Goal: Navigation & Orientation: Find specific page/section

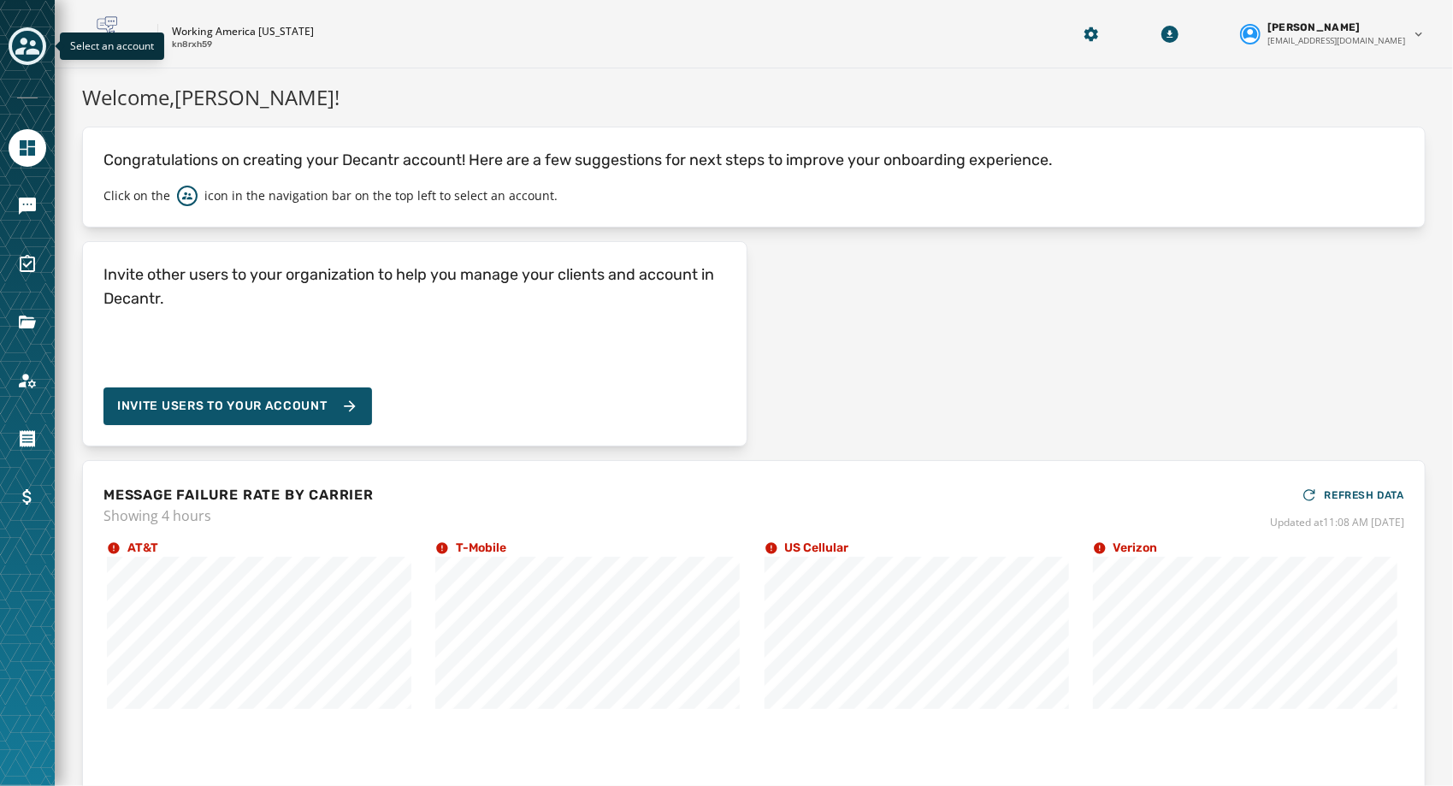
click at [31, 45] on icon "Toggle account select drawer" at bounding box center [27, 46] width 24 height 24
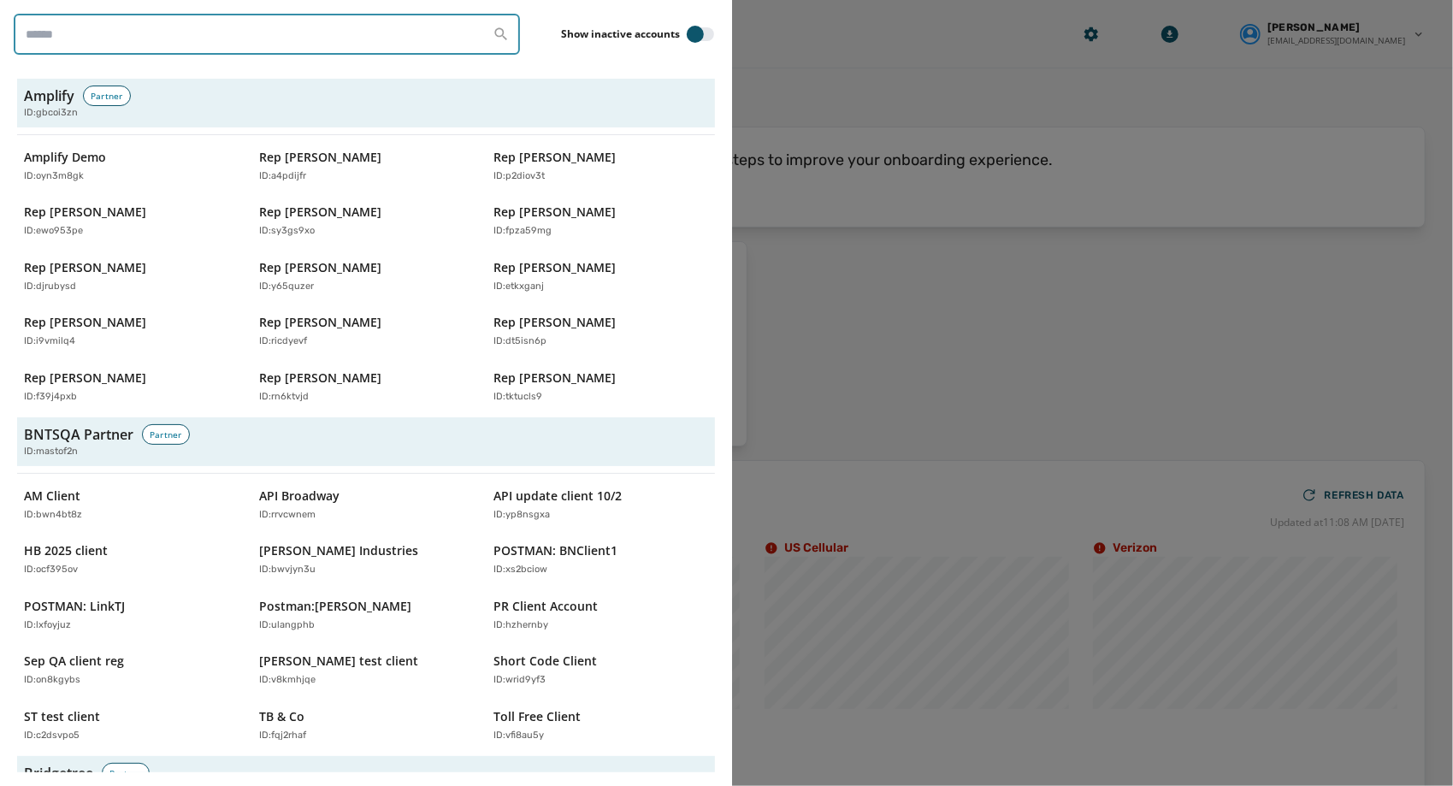
click at [135, 41] on input "search" at bounding box center [267, 34] width 506 height 41
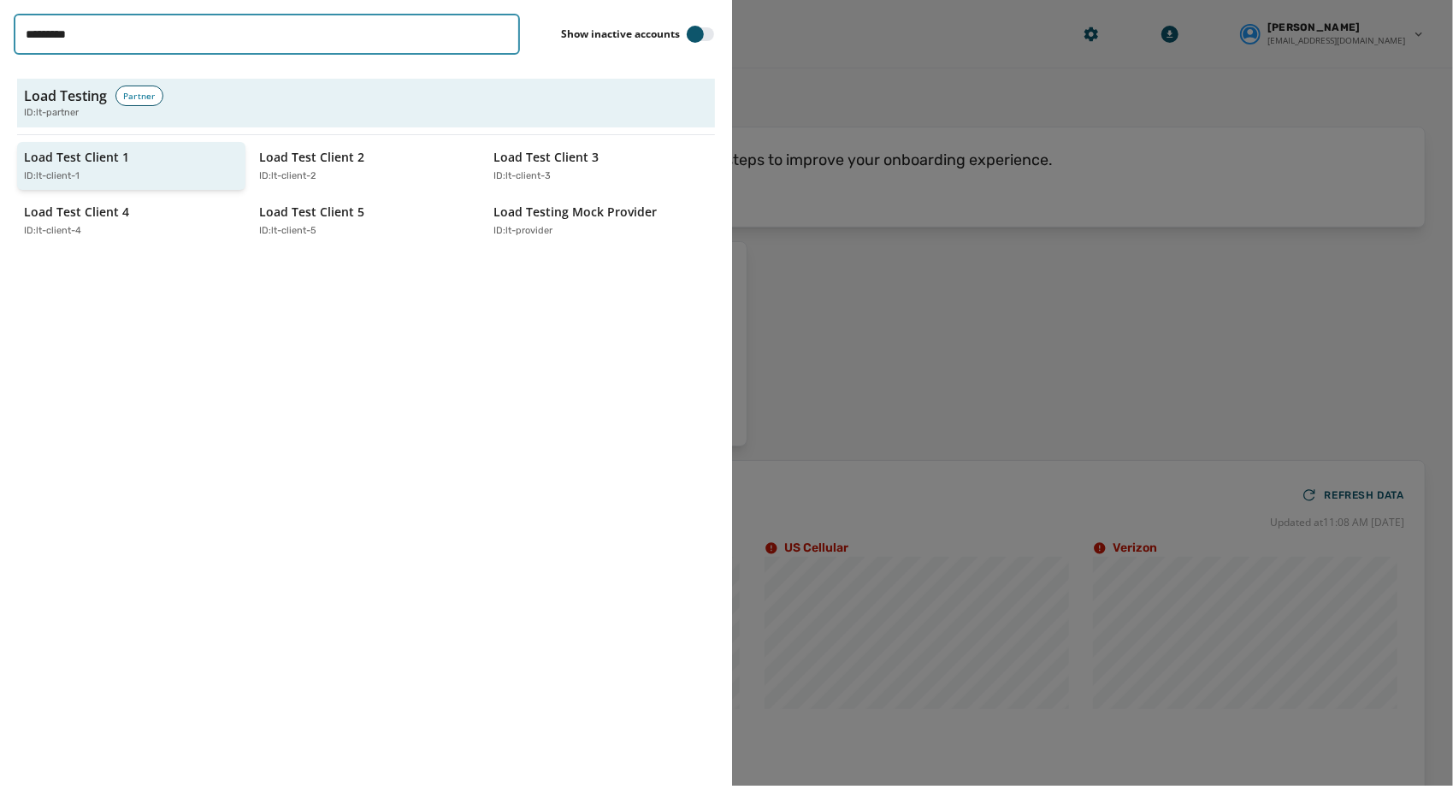
type input "*********"
click at [138, 161] on div "Load Test Client 1 ID: lt-client-1" at bounding box center [123, 166] width 198 height 35
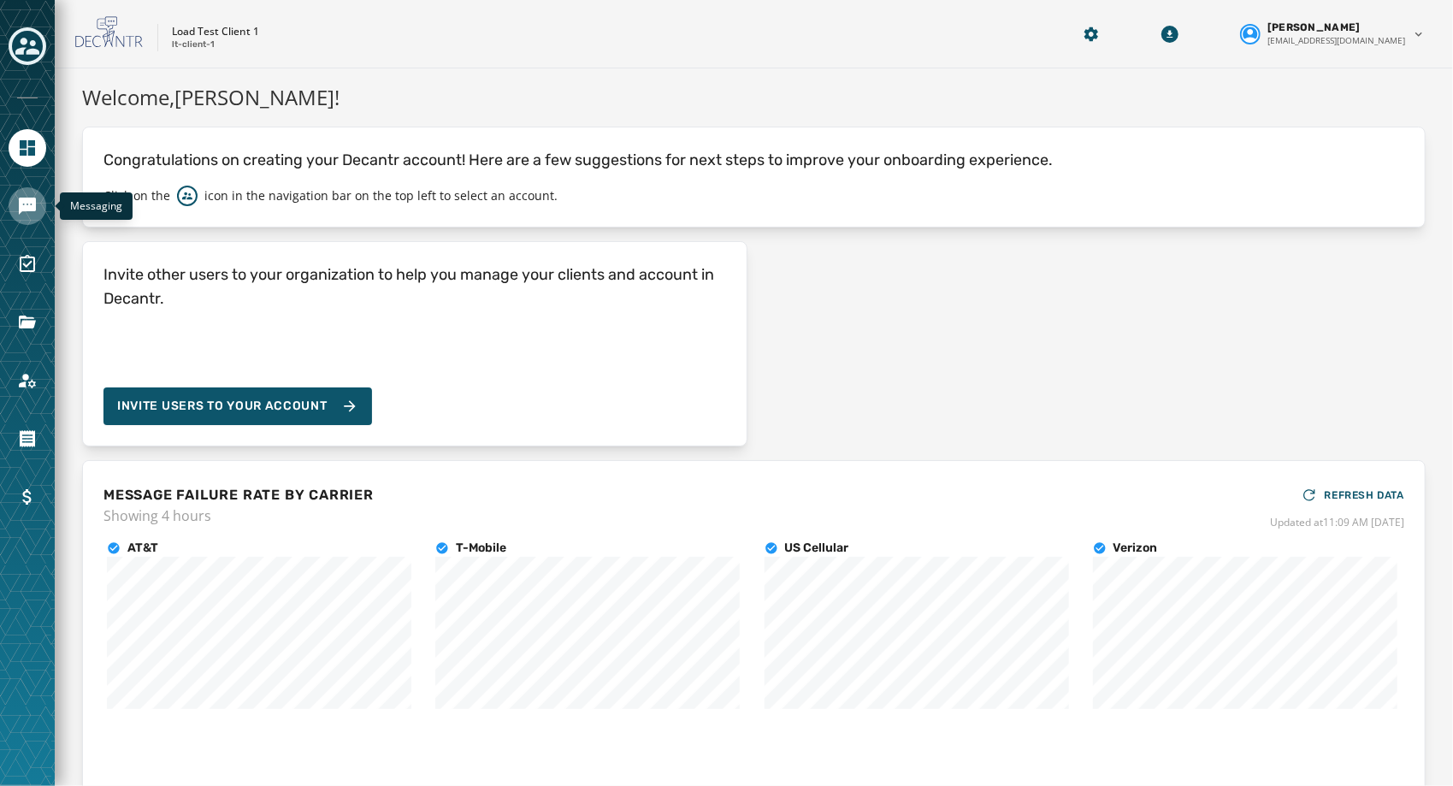
click at [32, 213] on icon "Navigate to Messaging" at bounding box center [27, 206] width 21 height 21
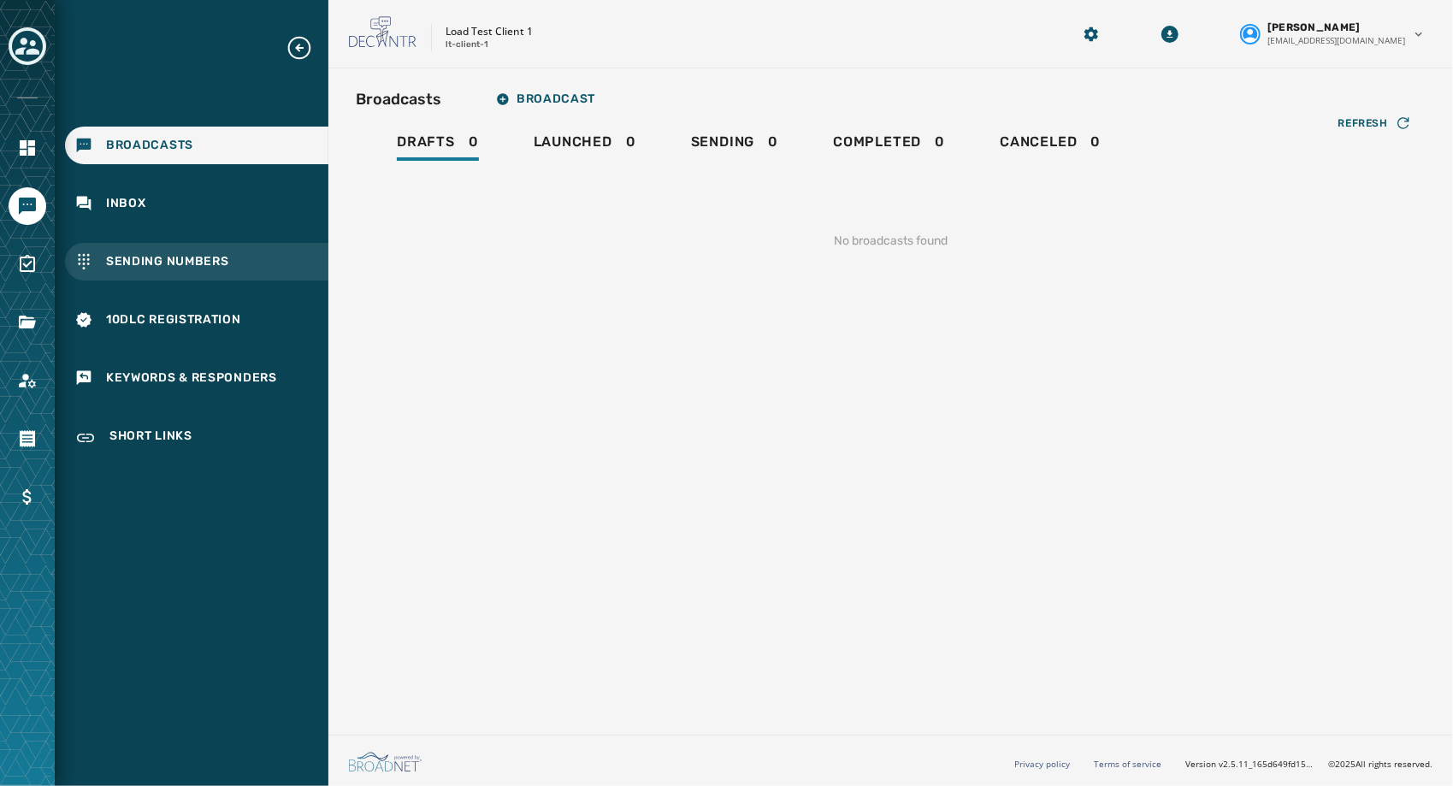
click at [130, 264] on span "Sending Numbers" at bounding box center [167, 261] width 123 height 17
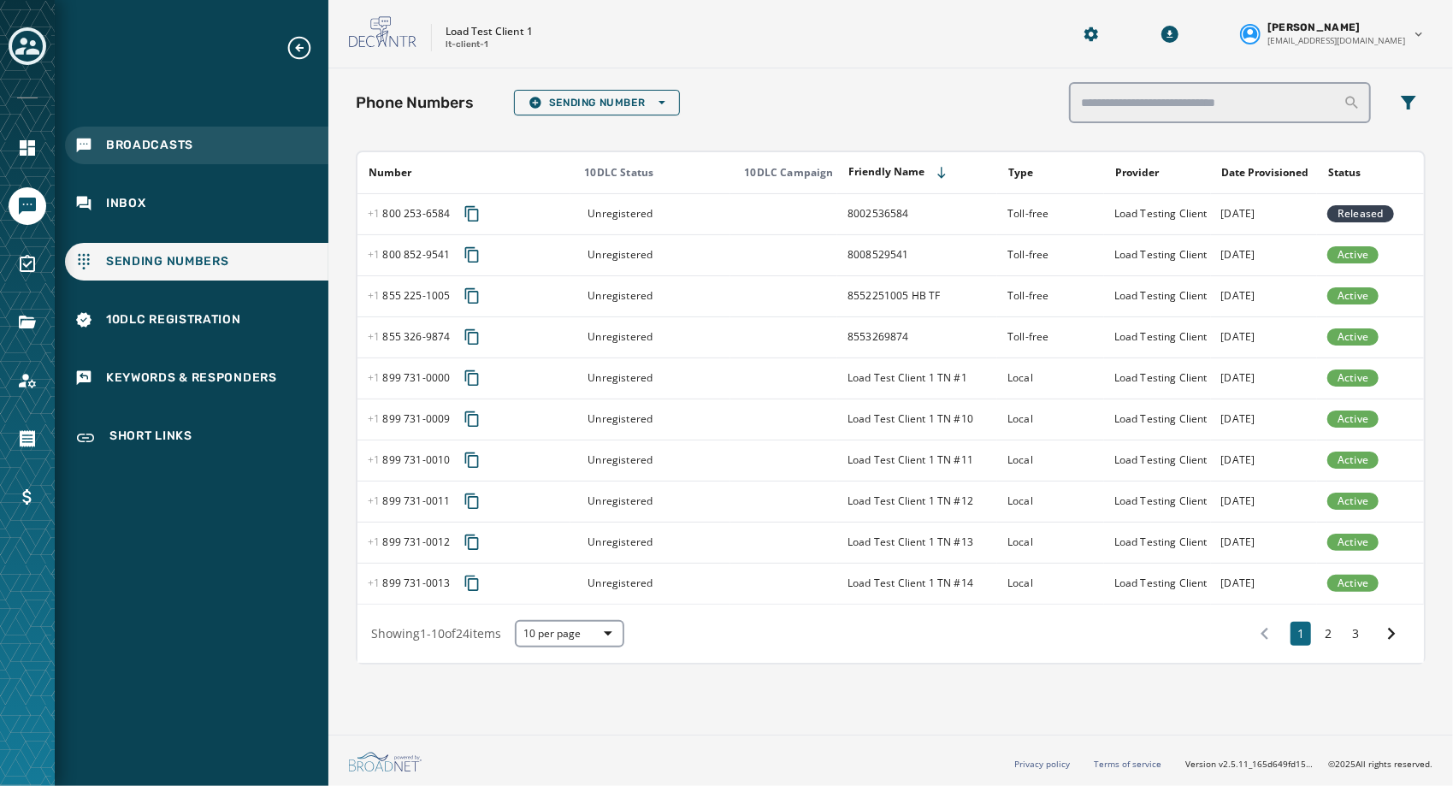
click at [153, 127] on div "Broadcasts" at bounding box center [196, 146] width 263 height 38
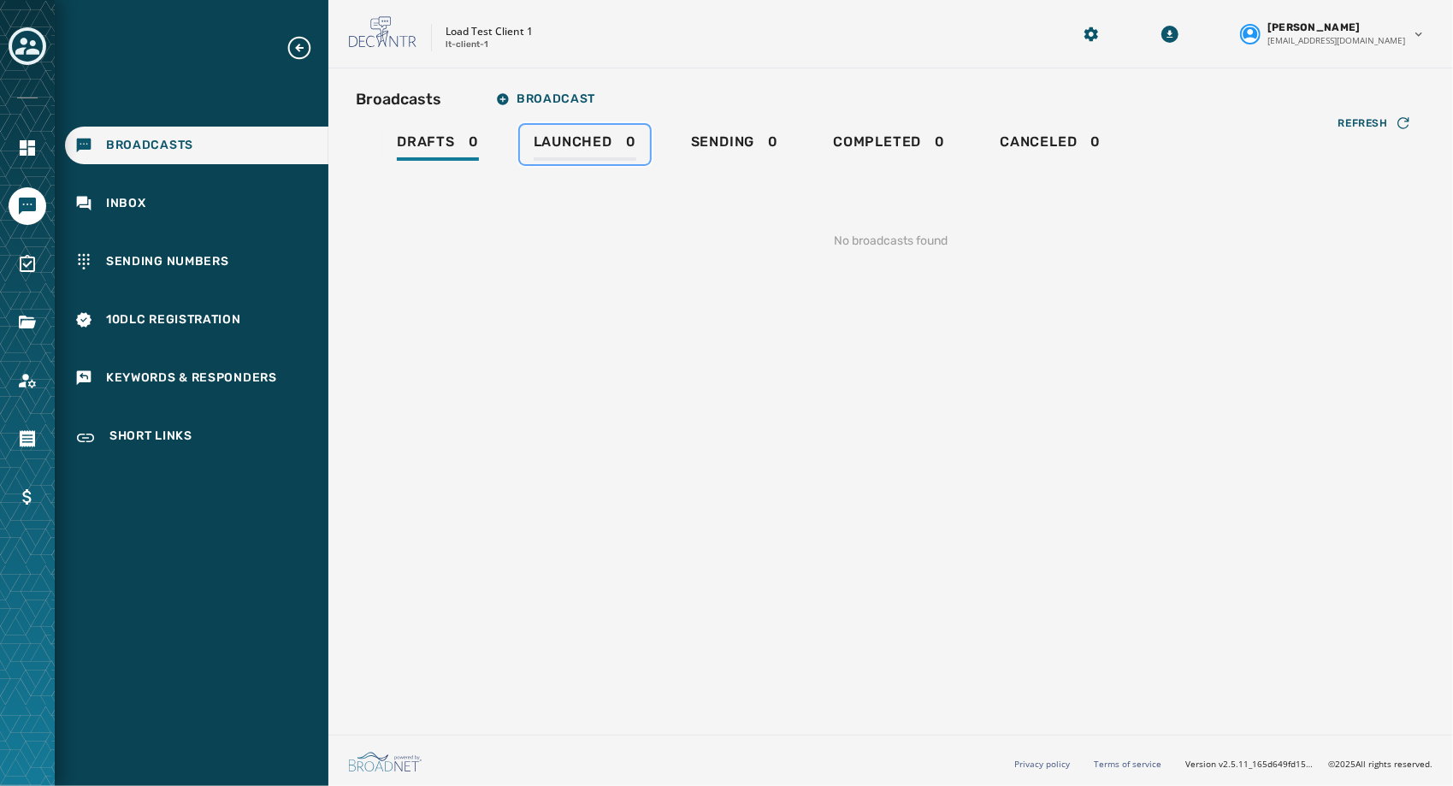
click at [607, 145] on span "Launched" at bounding box center [573, 141] width 79 height 17
click at [700, 145] on span "Sending" at bounding box center [723, 141] width 64 height 17
click at [895, 151] on div "Completed 0" at bounding box center [889, 146] width 112 height 27
click at [1020, 145] on span "Canceled" at bounding box center [1038, 141] width 77 height 17
click at [25, 56] on icon "Toggle account select drawer" at bounding box center [27, 46] width 24 height 24
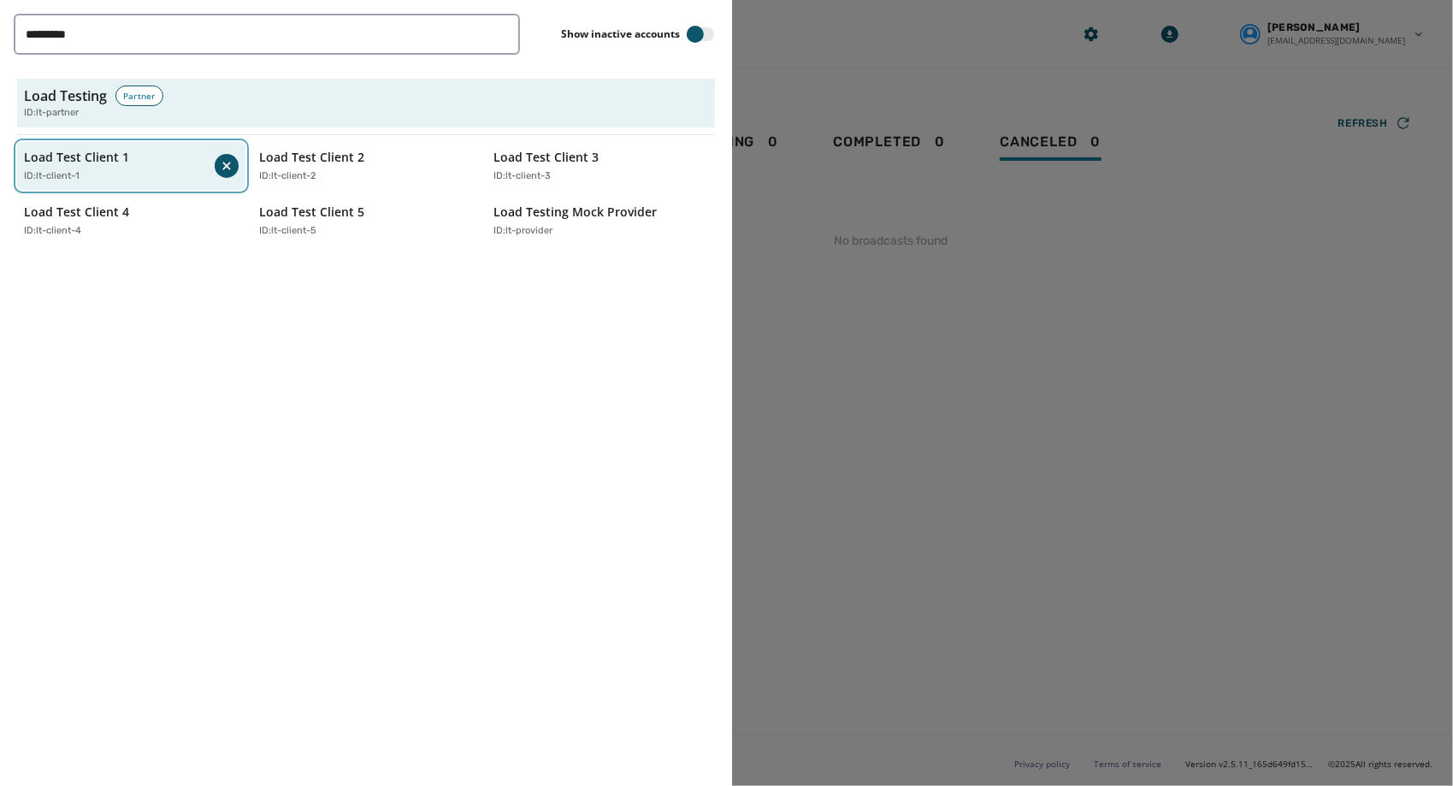
click at [114, 166] on div "Load Test Client 1 ID: lt-client-1" at bounding box center [119, 166] width 191 height 35
